Goal: Information Seeking & Learning: Learn about a topic

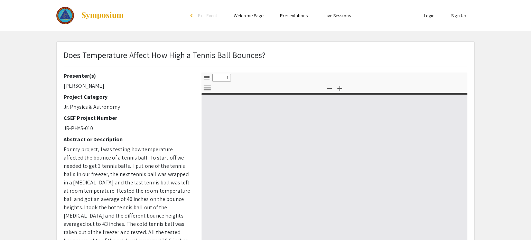
select select "custom"
type input "0"
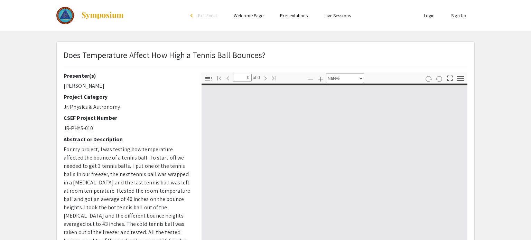
select select "auto"
type input "1"
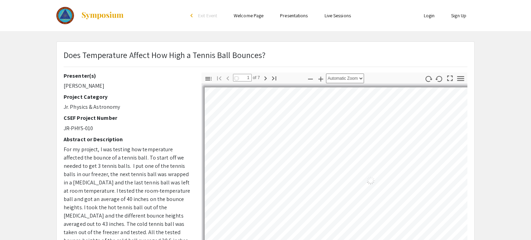
select select "auto"
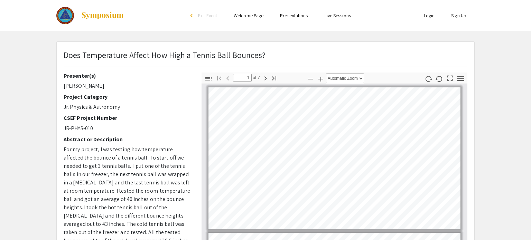
click at [156, 90] on div "Presenter(s) [PERSON_NAME] Project Category Jr. Physics & Astronomy CSEF Projec…" at bounding box center [127, 194] width 127 height 242
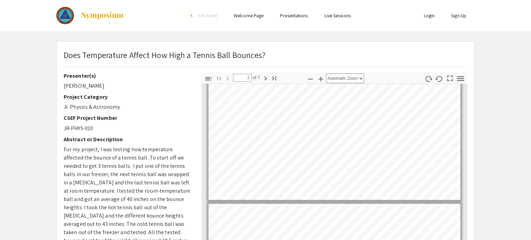
click at [435, 70] on div "Does Temperature Affect How High a Tennis Ball Bounces? Presenter(s) [PERSON_NA…" at bounding box center [265, 216] width 417 height 349
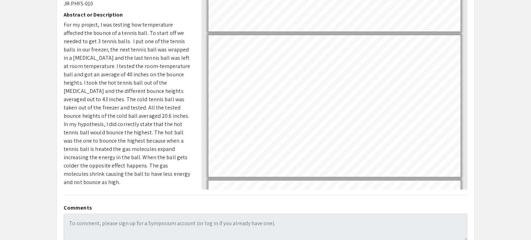
scroll to position [103, 0]
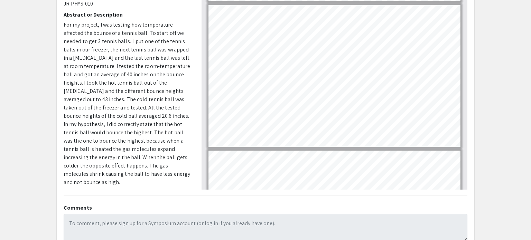
type input "1"
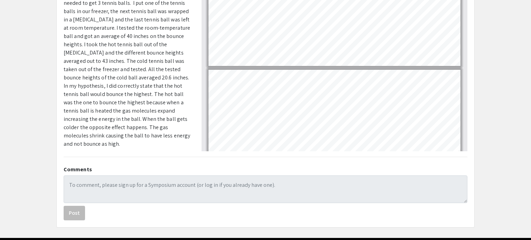
scroll to position [0, 0]
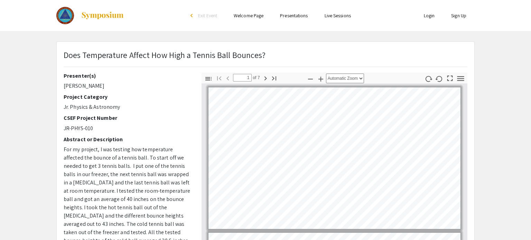
drag, startPoint x: 61, startPoint y: 84, endPoint x: 106, endPoint y: 87, distance: 45.0
click at [106, 87] on div "Presenter(s) [PERSON_NAME] Project Category Jr. Physics & Astronomy CSEF Projec…" at bounding box center [127, 194] width 138 height 242
copy p "[PERSON_NAME]"
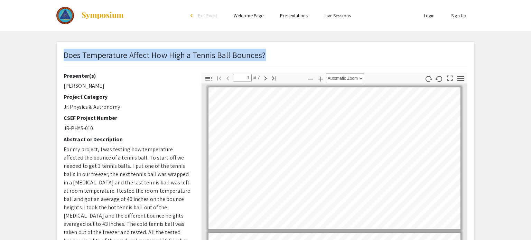
click at [61, 54] on div "Does Temperature Affect How High a Tennis Ball Bounces?" at bounding box center [265, 61] width 414 height 24
drag, startPoint x: 64, startPoint y: 55, endPoint x: 270, endPoint y: 60, distance: 206.3
click at [270, 60] on div "Does Temperature Affect How High a Tennis Ball Bounces?" at bounding box center [265, 61] width 414 height 24
copy p "Does Temperature Affect How High a Tennis Ball Bounces?"
click at [1, 91] on app-presentation "Does Temperature Affect How High a Tennis Ball Bounces? Presenter(s) [PERSON_NA…" at bounding box center [265, 215] width 531 height 349
